Goal: Task Accomplishment & Management: Use online tool/utility

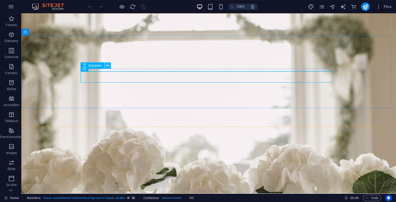
click at [108, 67] on icon at bounding box center [107, 66] width 3 height 6
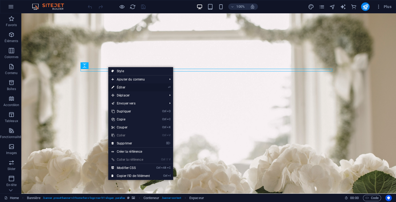
click at [131, 89] on link "⏎ Éditer" at bounding box center [130, 87] width 45 height 8
select select "px"
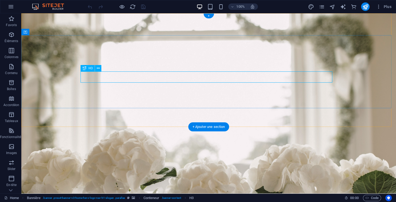
click at [96, 70] on button at bounding box center [98, 68] width 6 height 6
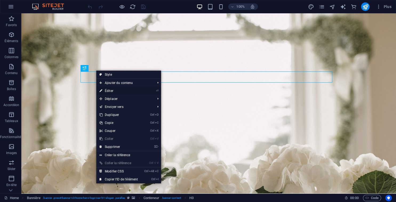
click at [112, 91] on link "⏎ Éditer" at bounding box center [118, 91] width 45 height 8
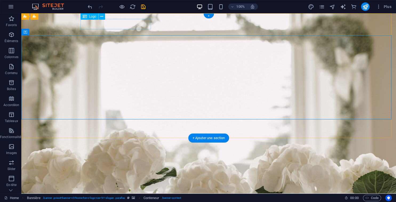
click at [104, 184] on div "LUTTOFE GROUP" at bounding box center [209, 189] width 252 height 10
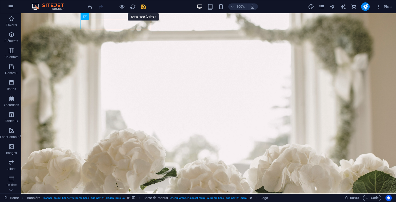
checkbox input "false"
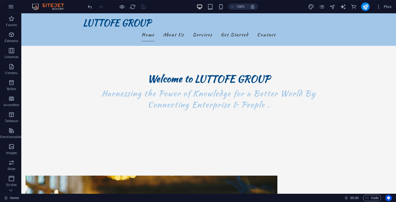
scroll to position [171, 0]
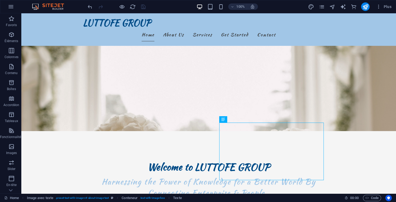
scroll to position [22, 0]
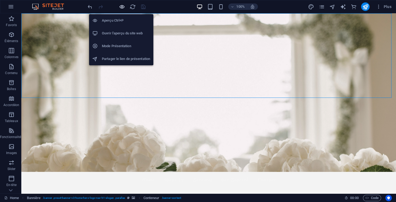
click at [120, 7] on icon "button" at bounding box center [122, 7] width 6 height 6
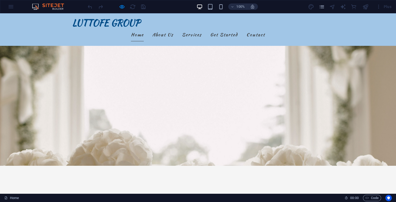
scroll to position [26, 0]
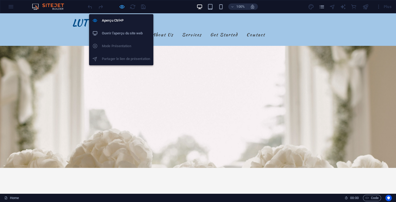
click at [121, 6] on icon "button" at bounding box center [122, 7] width 6 height 6
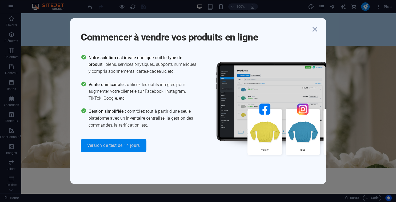
click at [110, 145] on span "Version de test de 14 jours" at bounding box center [113, 145] width 53 height 4
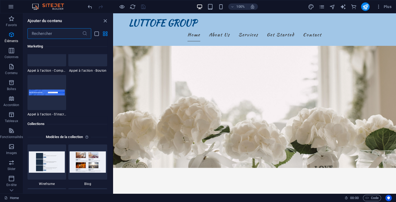
scroll to position [5134, 0]
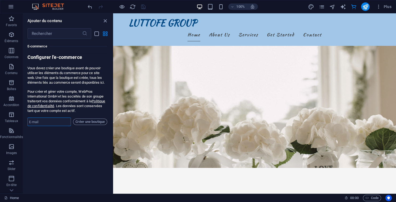
click at [37, 123] on input "email" at bounding box center [49, 121] width 44 height 9
type input "[PERSON_NAME][EMAIL_ADDRESS][DOMAIN_NAME]"
click at [96, 125] on span "Créer une boutique" at bounding box center [89, 122] width 29 height 6
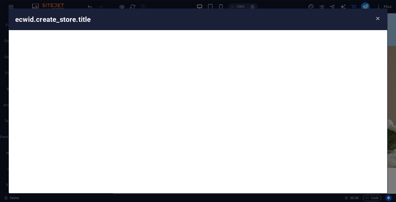
click at [379, 18] on icon "button" at bounding box center [377, 18] width 6 height 6
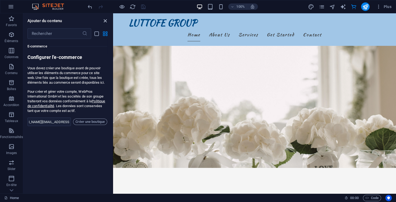
click at [105, 22] on icon "close panel" at bounding box center [105, 21] width 6 height 6
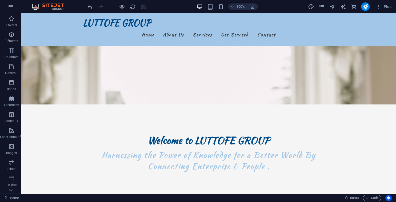
scroll to position [73, 0]
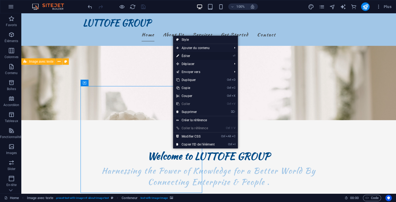
click at [186, 56] on link "⏎ Éditer" at bounding box center [195, 56] width 45 height 8
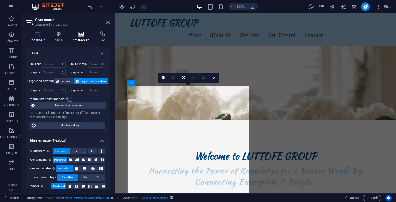
click at [81, 39] on h4 "Arrière-plan" at bounding box center [81, 36] width 27 height 11
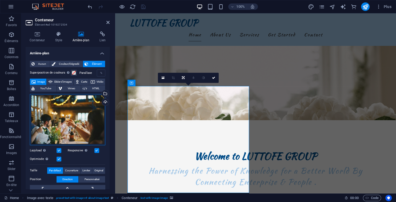
click at [56, 125] on div "Glissez les fichiers ici, cliquez pour choisir les fichiers ou sélectionnez les…" at bounding box center [67, 119] width 75 height 51
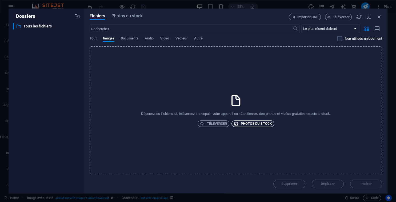
click at [254, 125] on span "Photos du stock" at bounding box center [253, 123] width 38 height 6
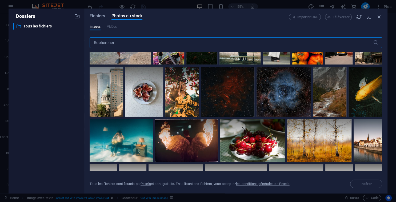
scroll to position [399, 0]
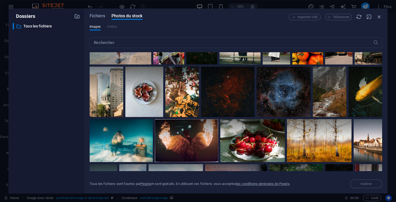
click at [382, 160] on div "Fichiers Photos du stock Importer URL Téléverser Images Vidéos ​ Tous les fichi…" at bounding box center [235, 101] width 303 height 185
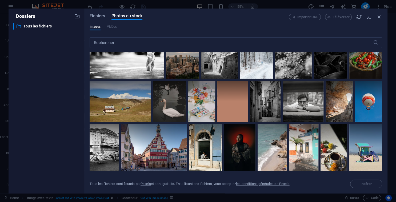
scroll to position [953, 0]
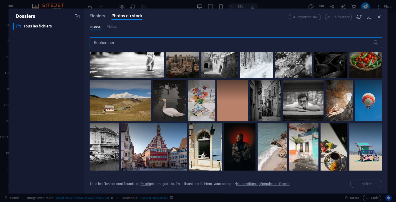
click at [189, 40] on input "text" at bounding box center [231, 42] width 283 height 11
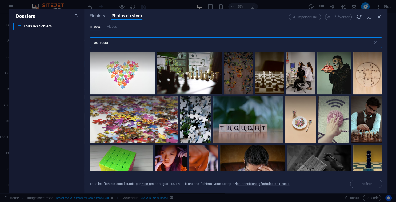
scroll to position [1259, 0]
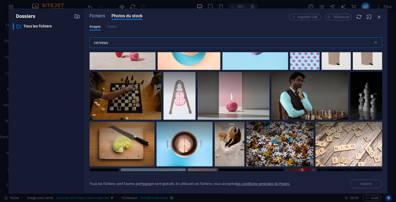
click at [169, 40] on input "cerveau" at bounding box center [231, 42] width 283 height 11
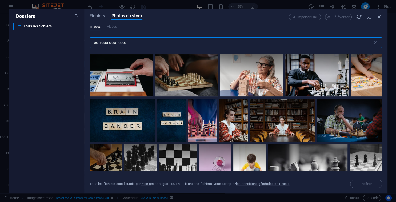
scroll to position [3745, 0]
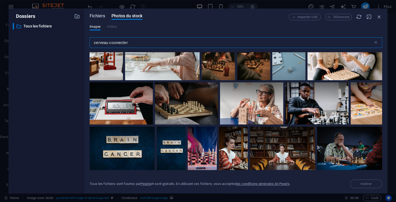
type input "cerveau coonecter"
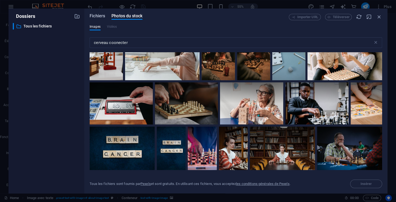
click at [101, 18] on span "Fichiers" at bounding box center [97, 16] width 15 height 6
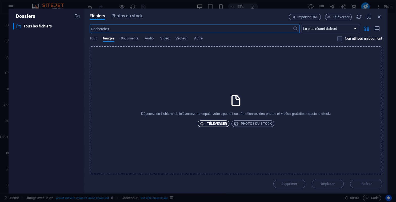
click at [217, 123] on span "Téléverser" at bounding box center [213, 123] width 27 height 6
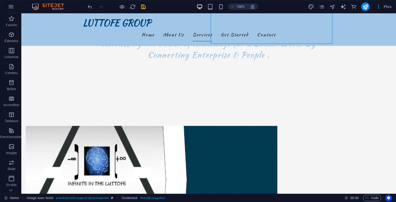
scroll to position [222, 0]
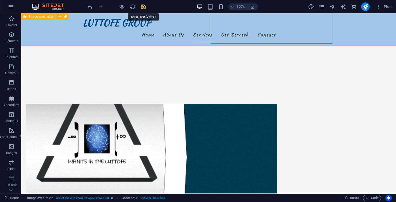
click at [144, 7] on icon "save" at bounding box center [143, 7] width 6 height 6
checkbox input "false"
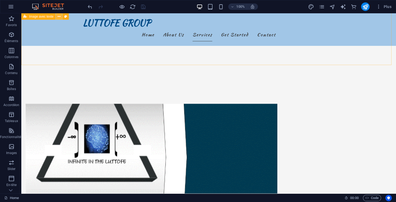
click at [61, 18] on button at bounding box center [59, 16] width 6 height 6
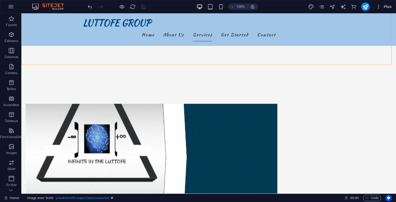
click at [379, 7] on icon "button" at bounding box center [378, 6] width 5 height 5
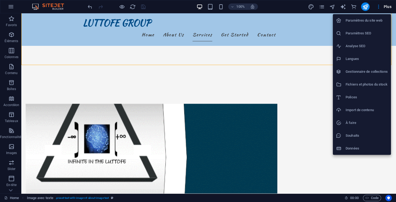
click at [350, 181] on div at bounding box center [198, 101] width 396 height 202
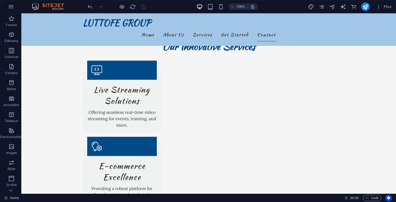
scroll to position [569, 0]
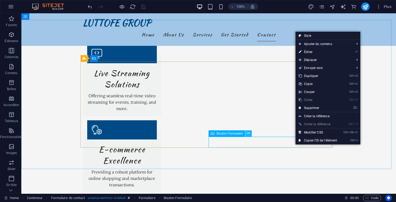
click at [248, 134] on icon at bounding box center [248, 134] width 3 height 6
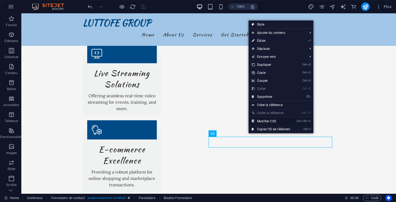
click at [268, 121] on link "Ctrl Alt C Modifier CSS" at bounding box center [270, 121] width 45 height 8
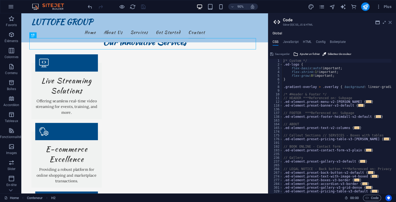
click at [391, 22] on icon at bounding box center [389, 22] width 3 height 4
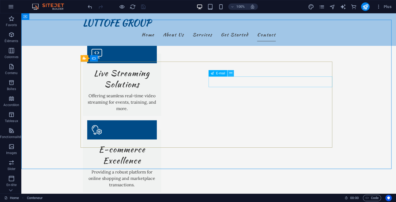
click at [229, 73] on button at bounding box center [230, 73] width 6 height 6
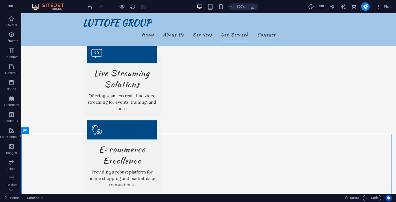
scroll to position [419, 0]
